Goal: Task Accomplishment & Management: Use online tool/utility

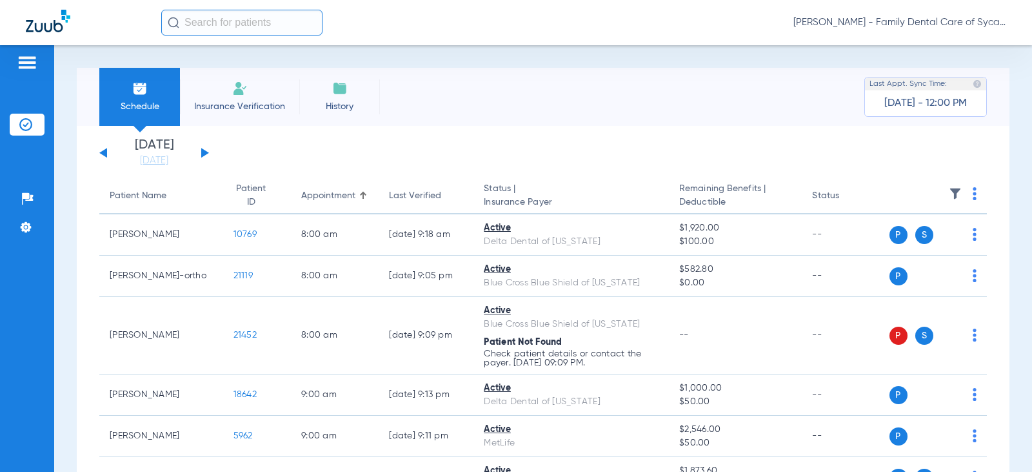
click at [203, 151] on button at bounding box center [205, 153] width 8 height 10
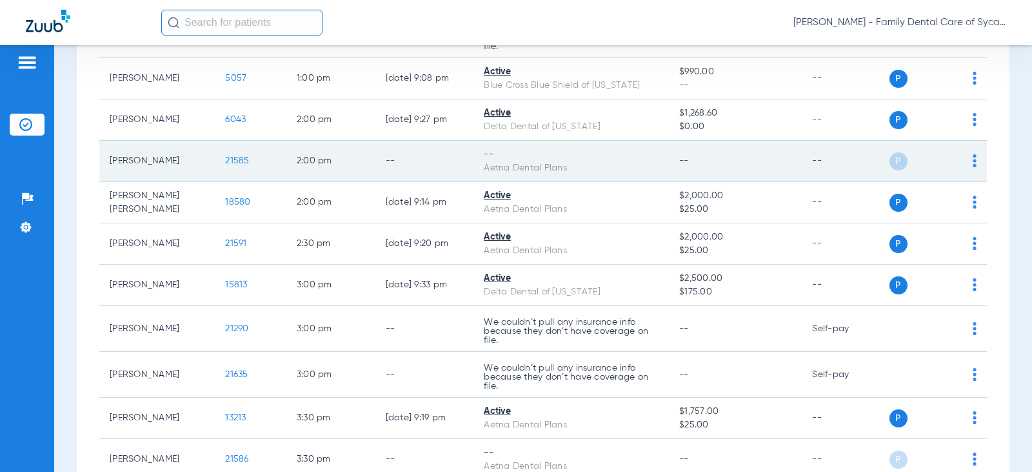
scroll to position [968, 0]
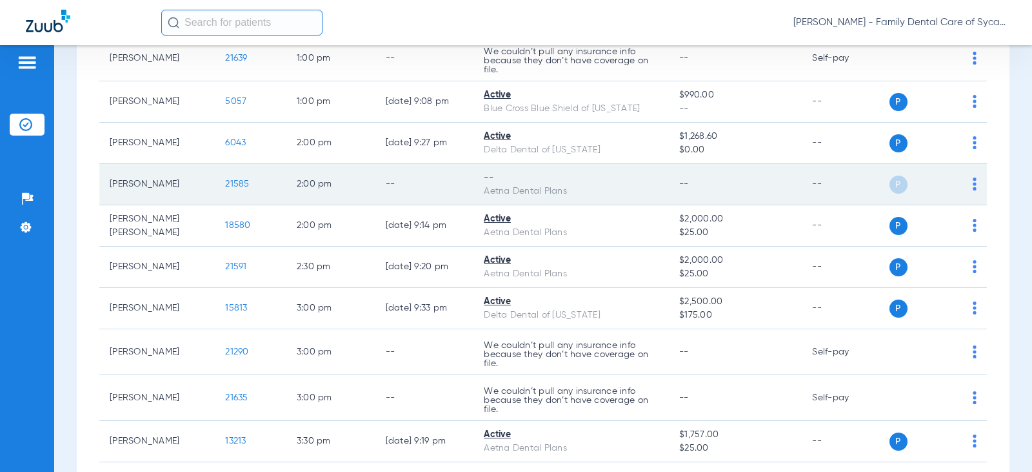
click at [225, 182] on span "21585" at bounding box center [237, 183] width 24 height 9
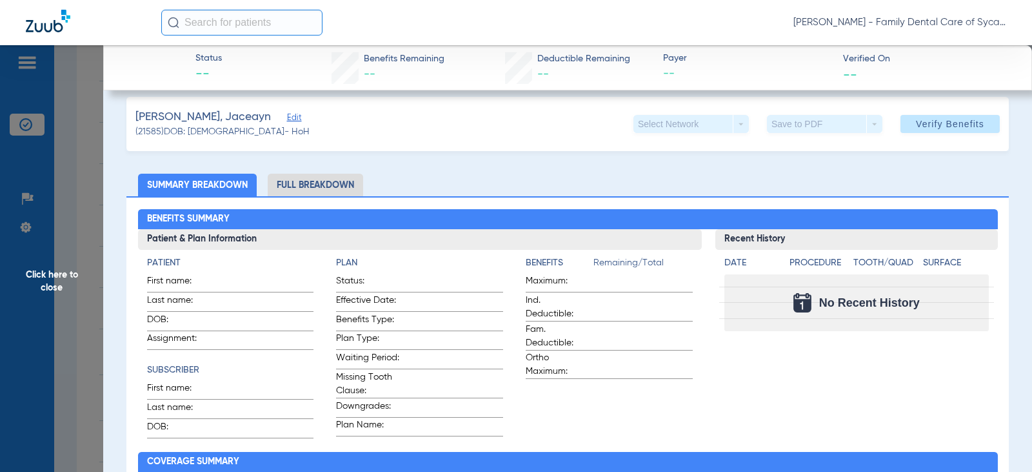
scroll to position [0, 0]
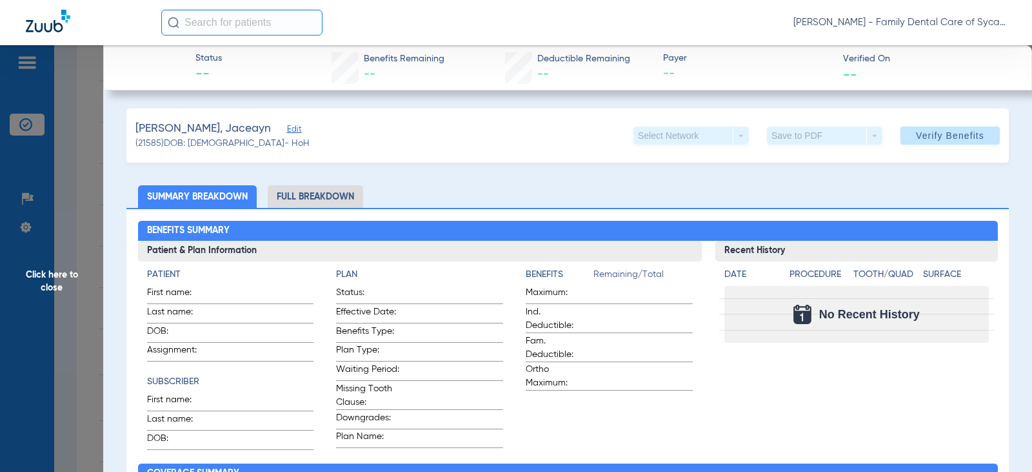
click at [287, 132] on span "Edit" at bounding box center [293, 131] width 12 height 12
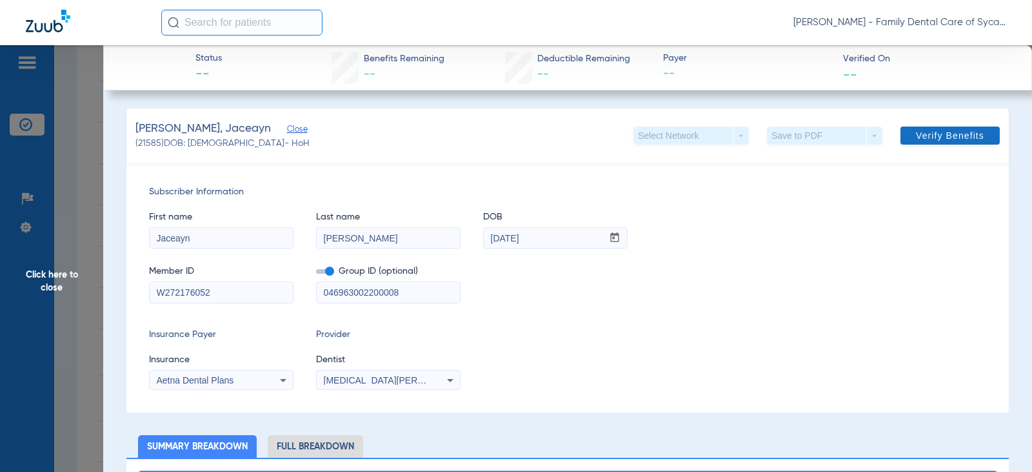
click at [919, 135] on span "Verify Benefits" at bounding box center [950, 135] width 68 height 10
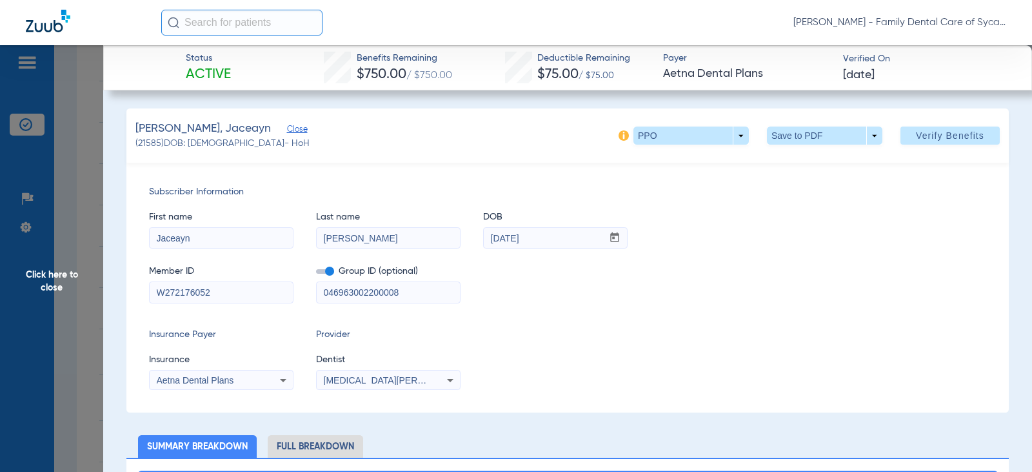
click at [52, 279] on span "Click here to close" at bounding box center [51, 281] width 103 height 472
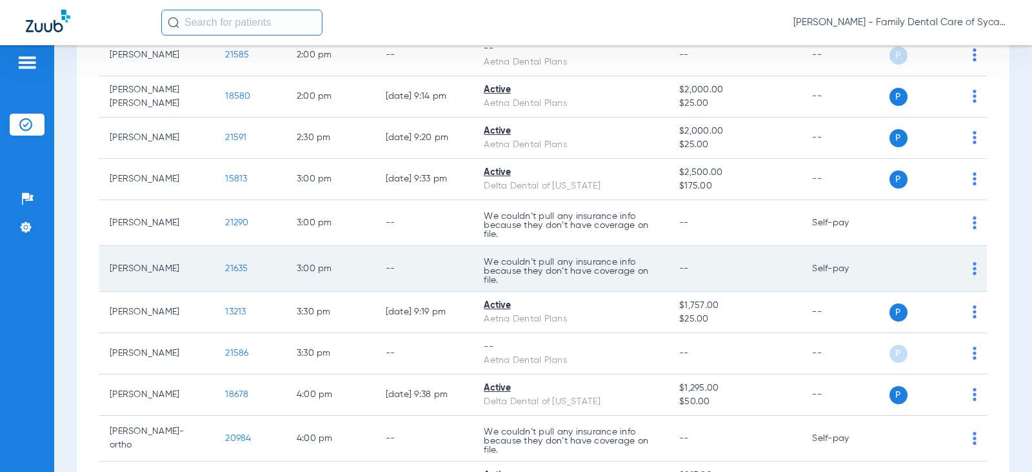
scroll to position [968, 0]
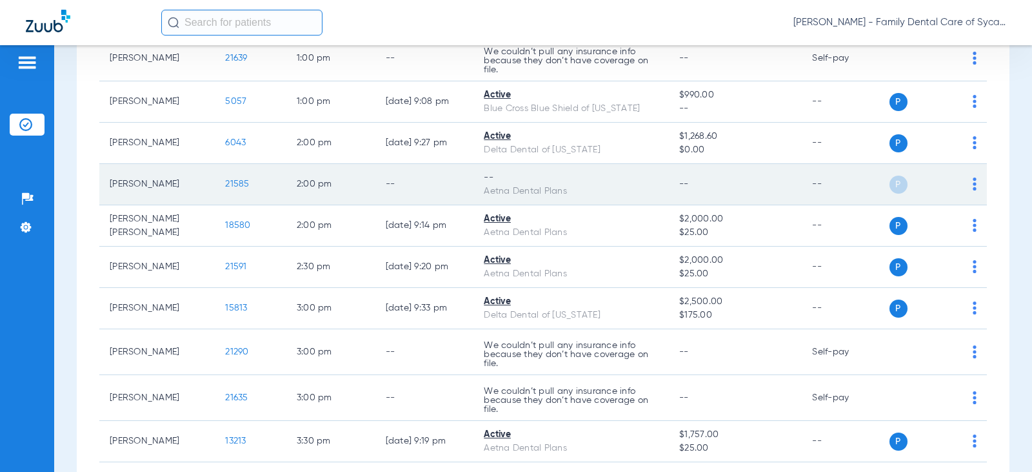
click at [961, 183] on div "P S" at bounding box center [934, 184] width 88 height 18
click at [233, 186] on span "21585" at bounding box center [237, 183] width 24 height 9
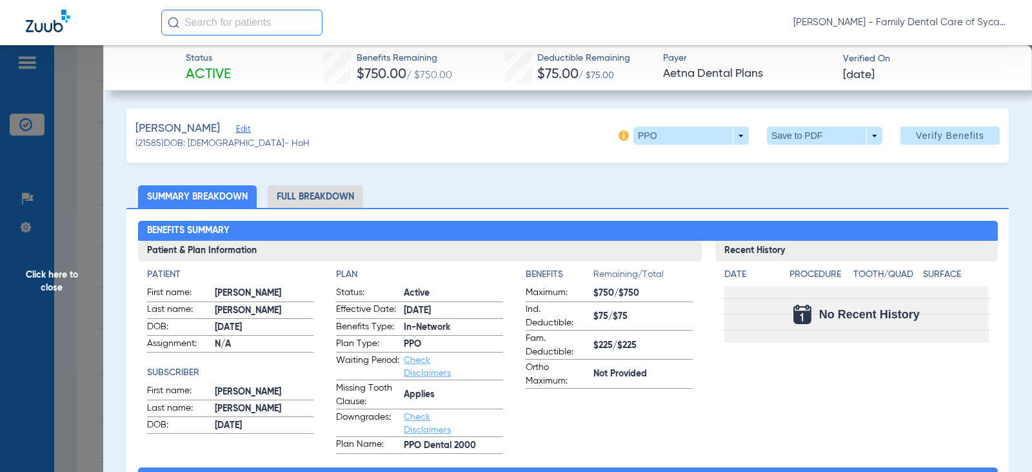
click at [42, 281] on span "Click here to close" at bounding box center [51, 281] width 103 height 472
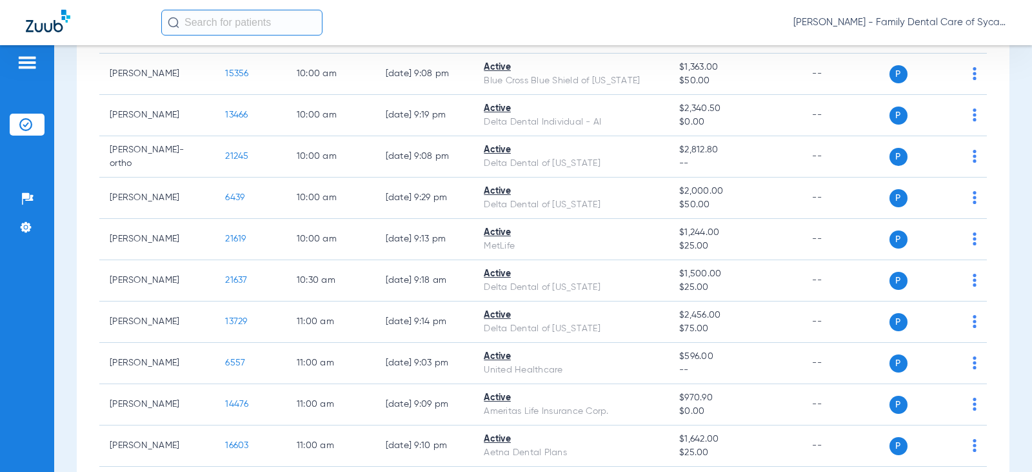
scroll to position [0, 0]
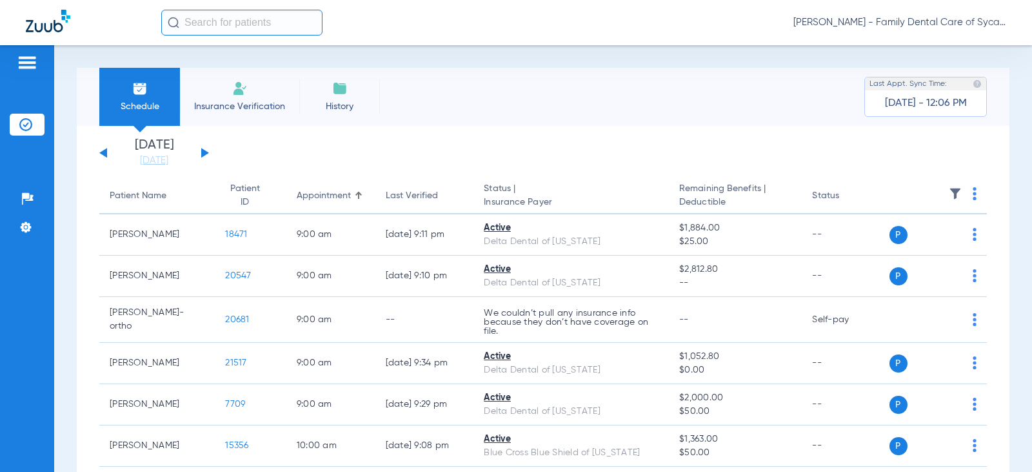
click at [203, 154] on button at bounding box center [205, 153] width 8 height 10
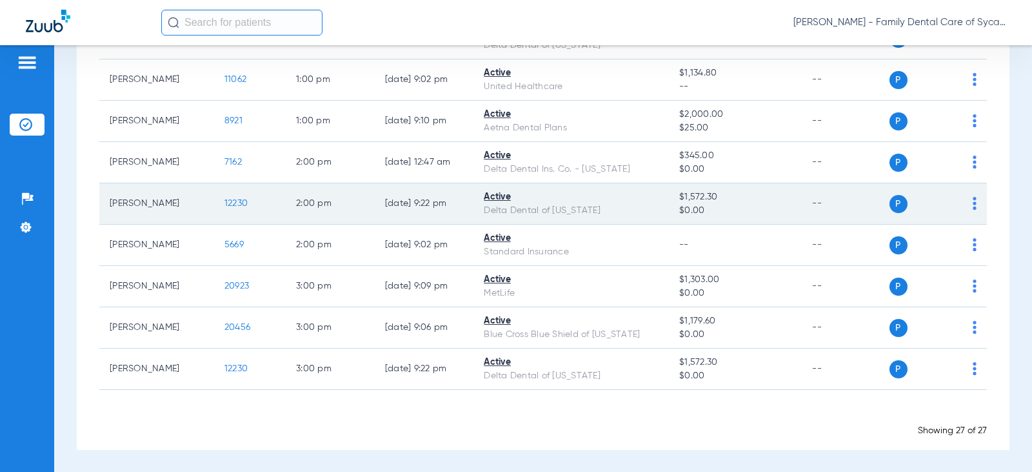
scroll to position [981, 0]
